Goal: Task Accomplishment & Management: Use online tool/utility

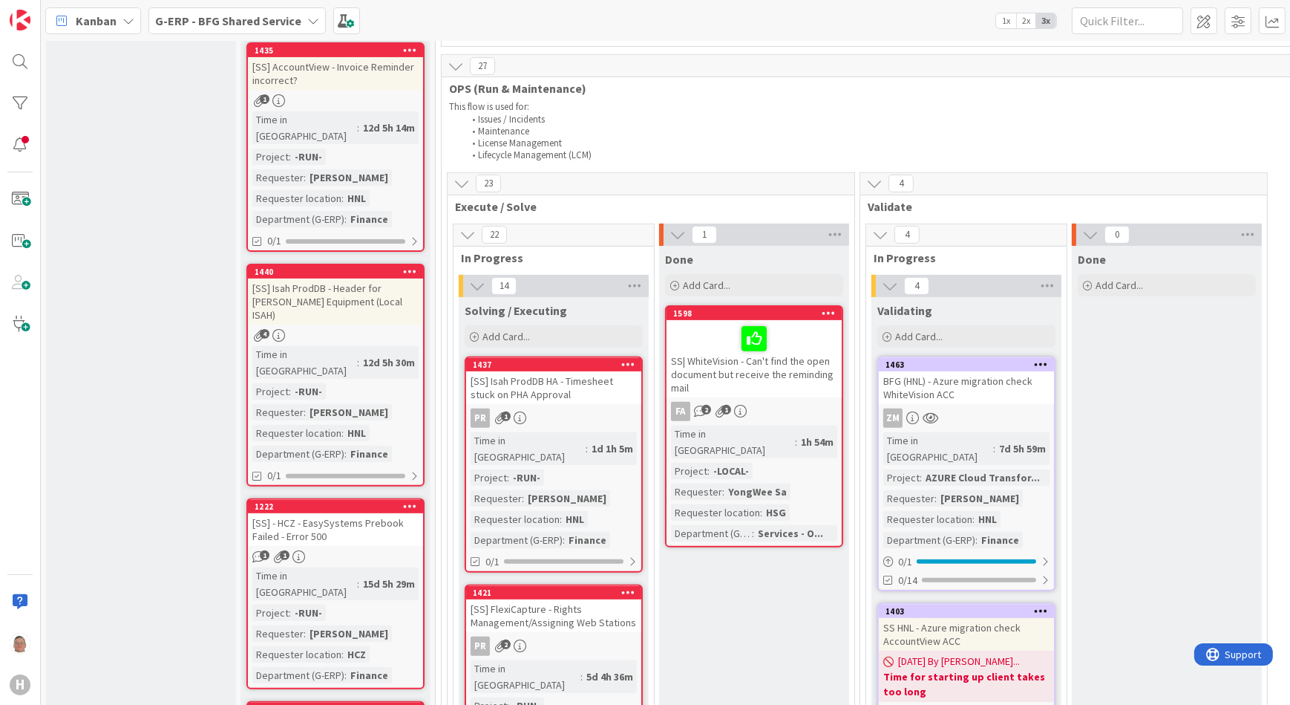
scroll to position [607, 0]
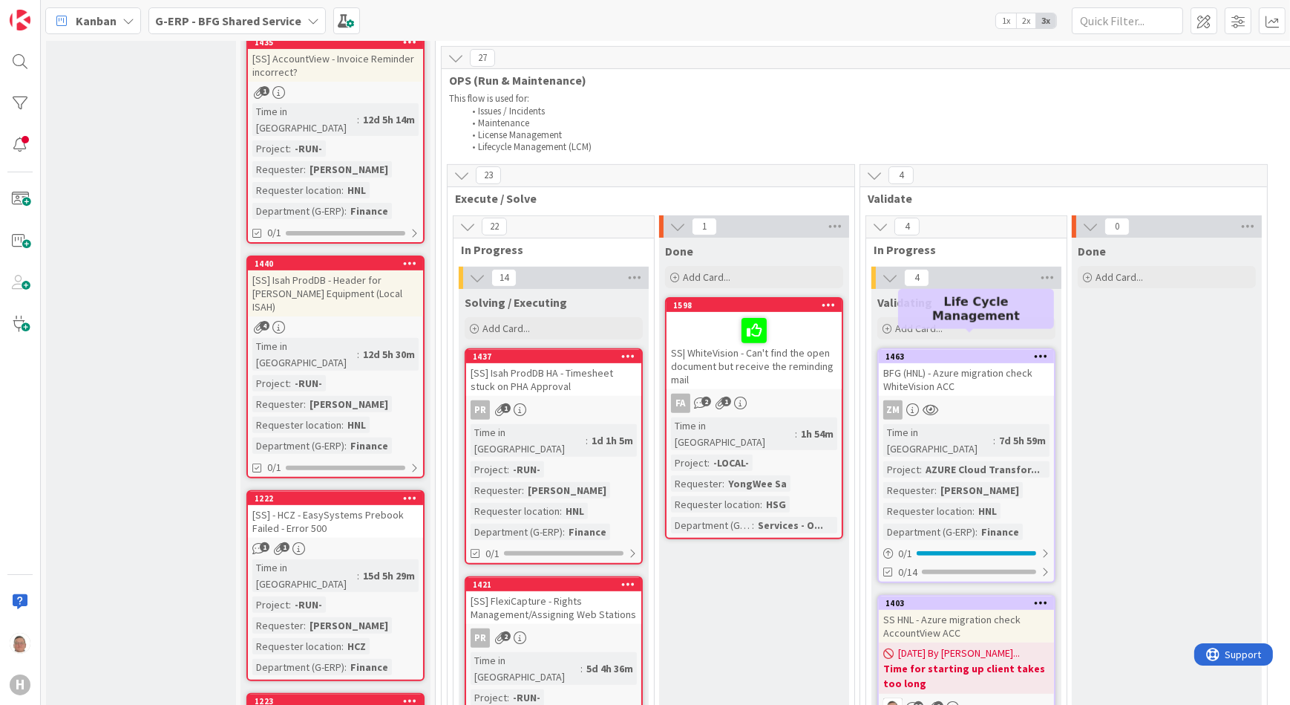
click at [973, 351] on div "1463" at bounding box center [970, 356] width 169 height 10
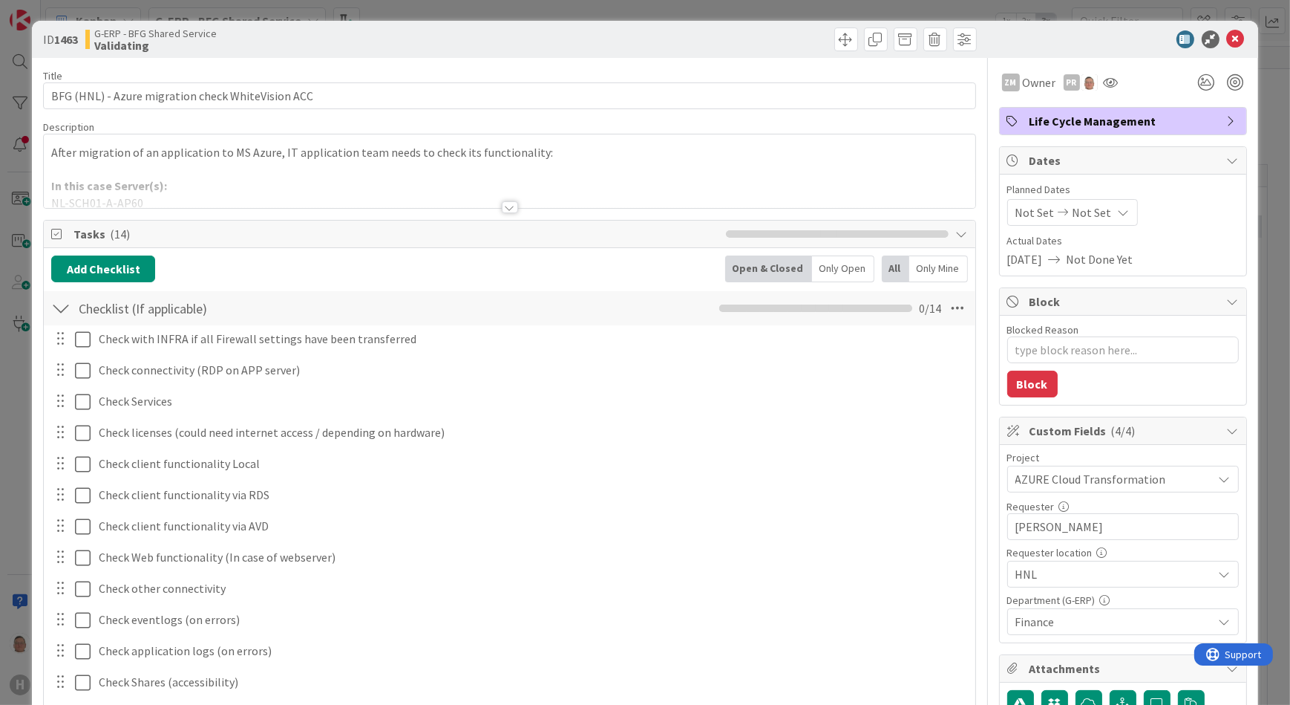
type textarea "x"
click at [1227, 37] on icon at bounding box center [1236, 39] width 18 height 18
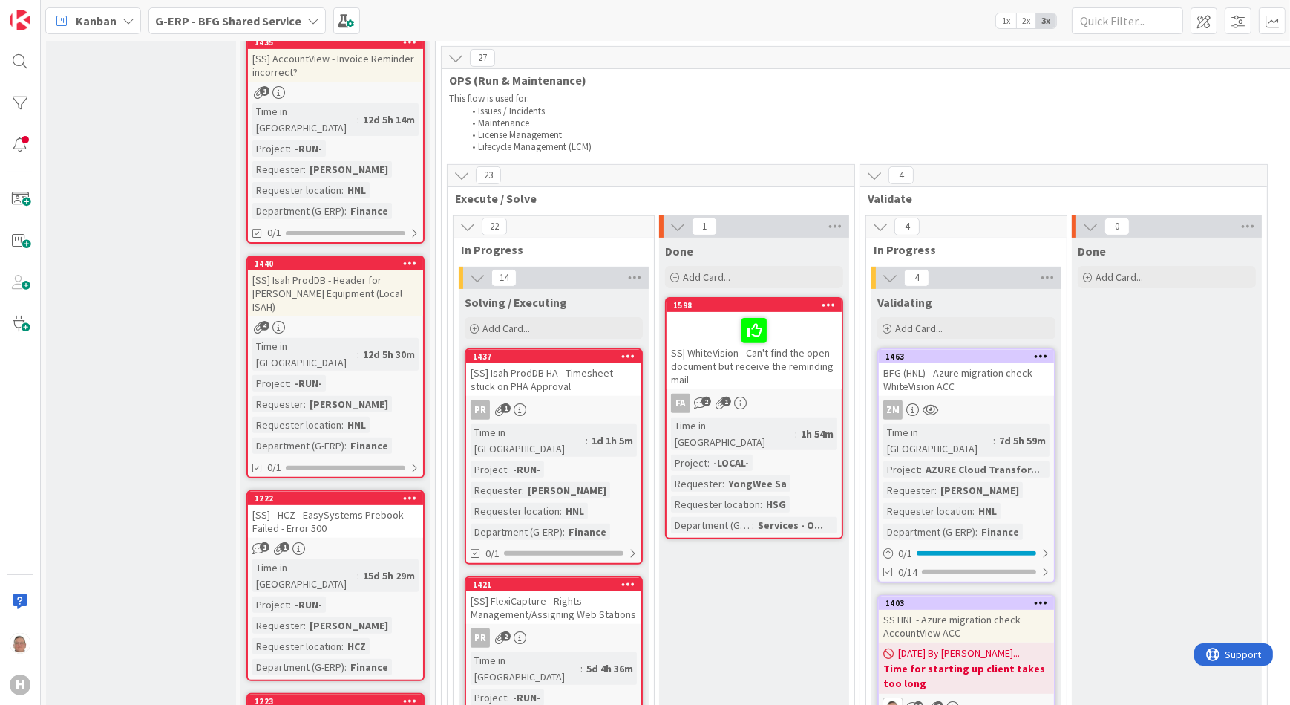
click at [127, 16] on icon at bounding box center [129, 21] width 12 height 12
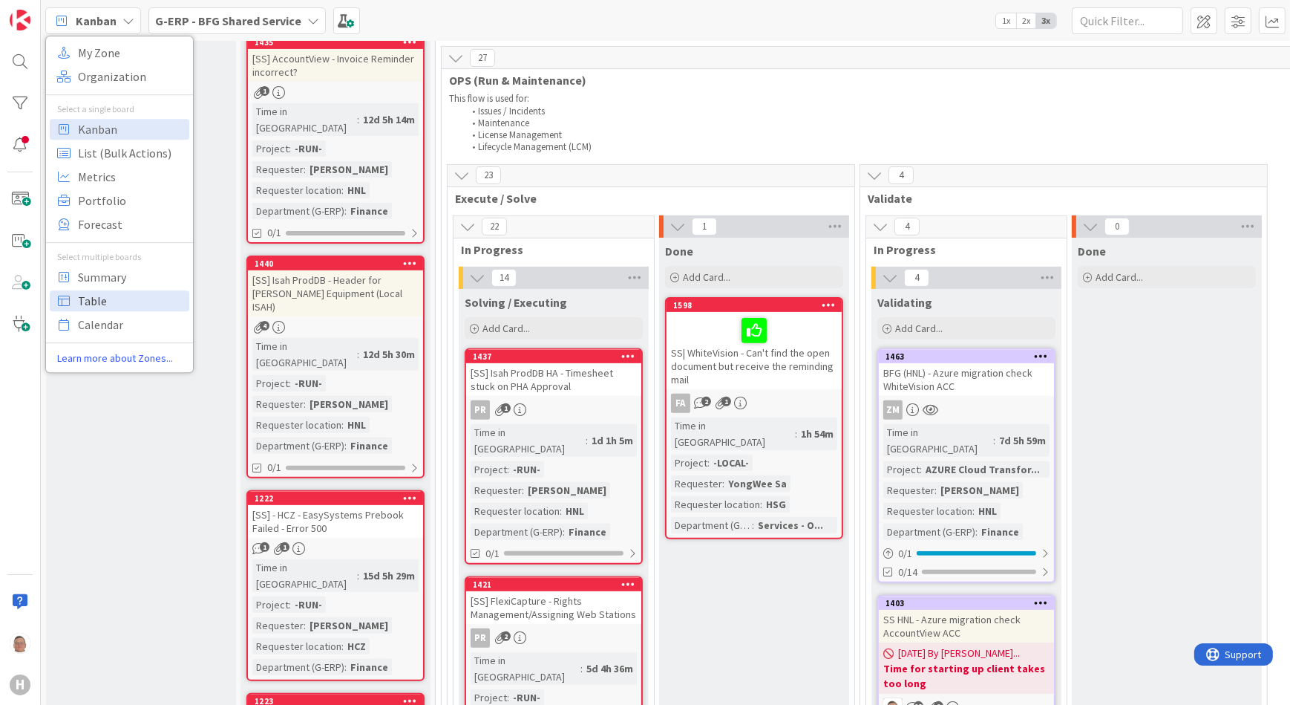
click at [111, 292] on span "Table" at bounding box center [131, 301] width 107 height 22
